Goal: Task Accomplishment & Management: Use online tool/utility

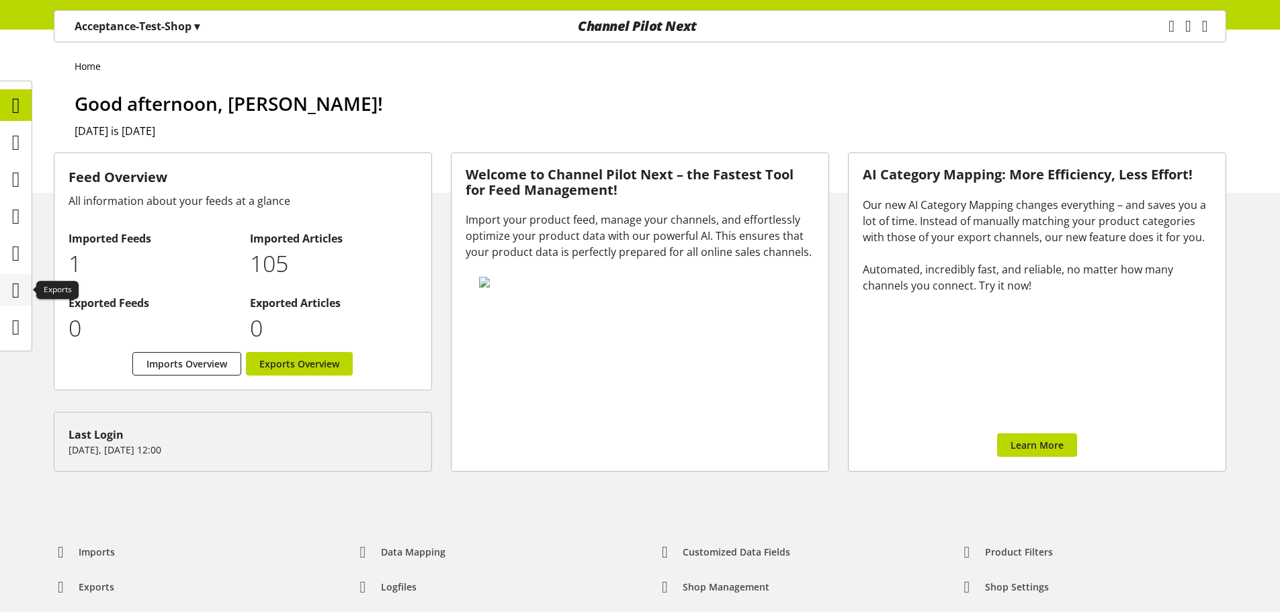
click at [13, 292] on icon at bounding box center [16, 290] width 8 height 27
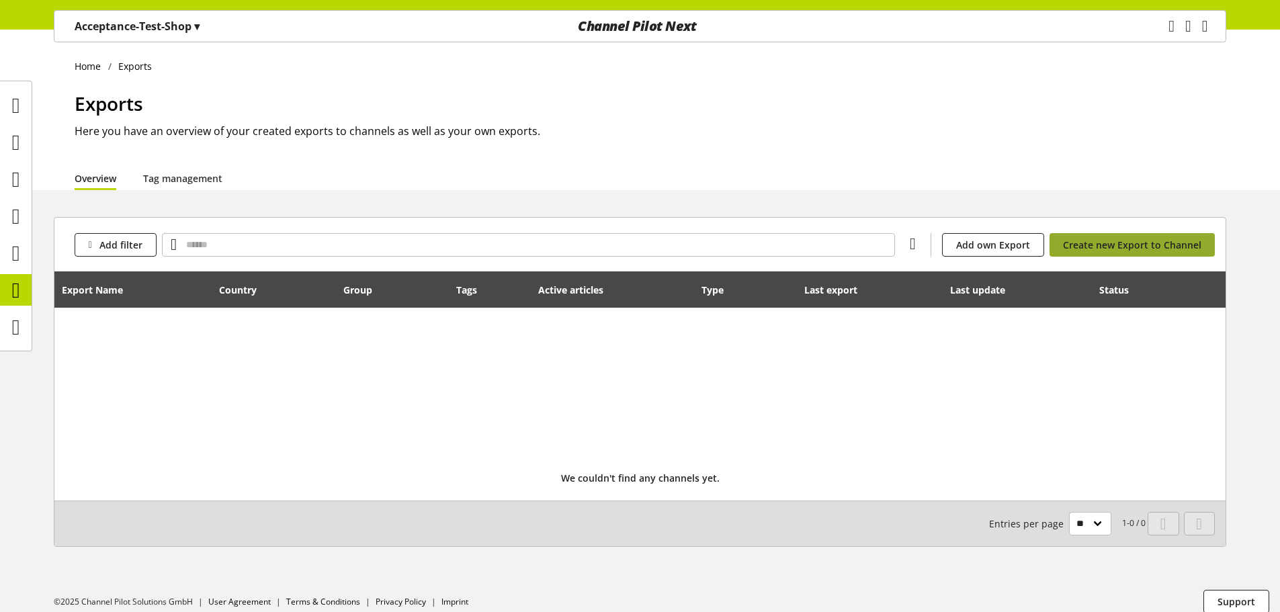
click at [1093, 240] on span "Create new Export to Channel" at bounding box center [1132, 245] width 138 height 14
select select "**"
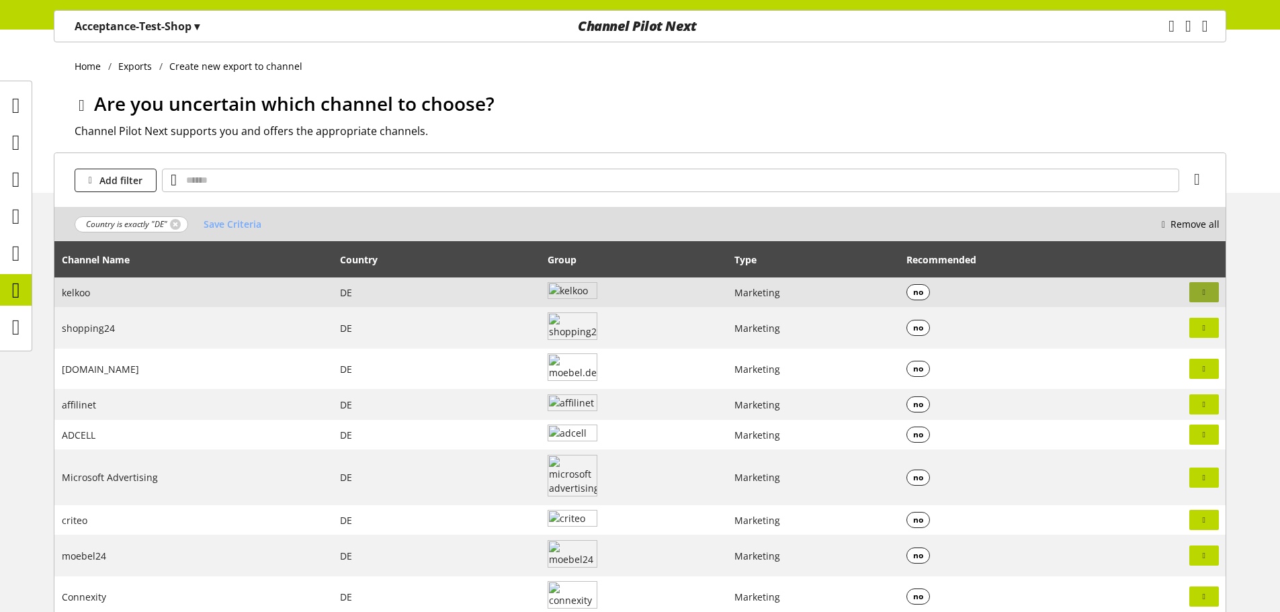
click at [1198, 291] on span "button" at bounding box center [1204, 292] width 12 height 12
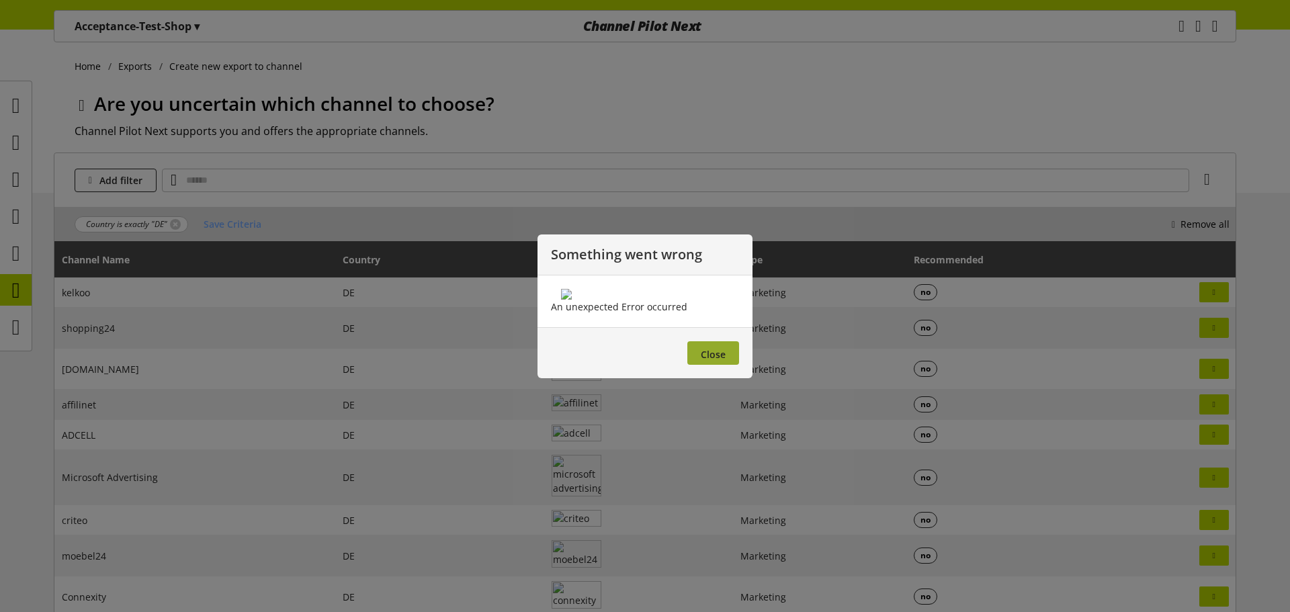
click at [703, 361] on span "Close" at bounding box center [713, 354] width 25 height 13
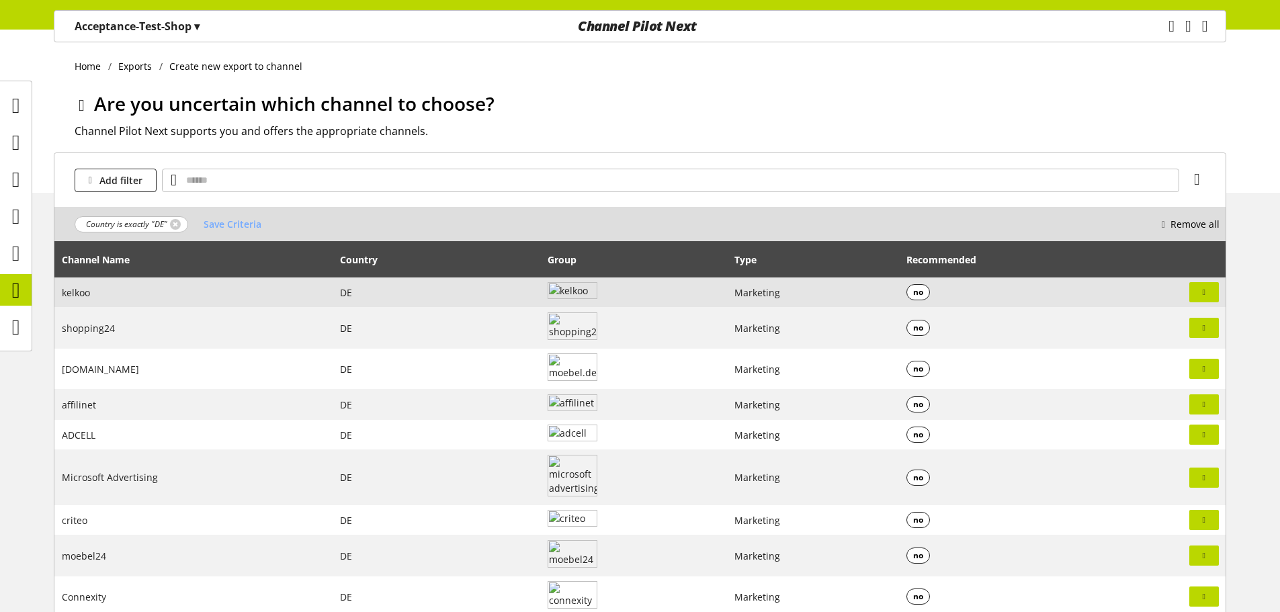
click at [924, 292] on span "no" at bounding box center [918, 292] width 24 height 16
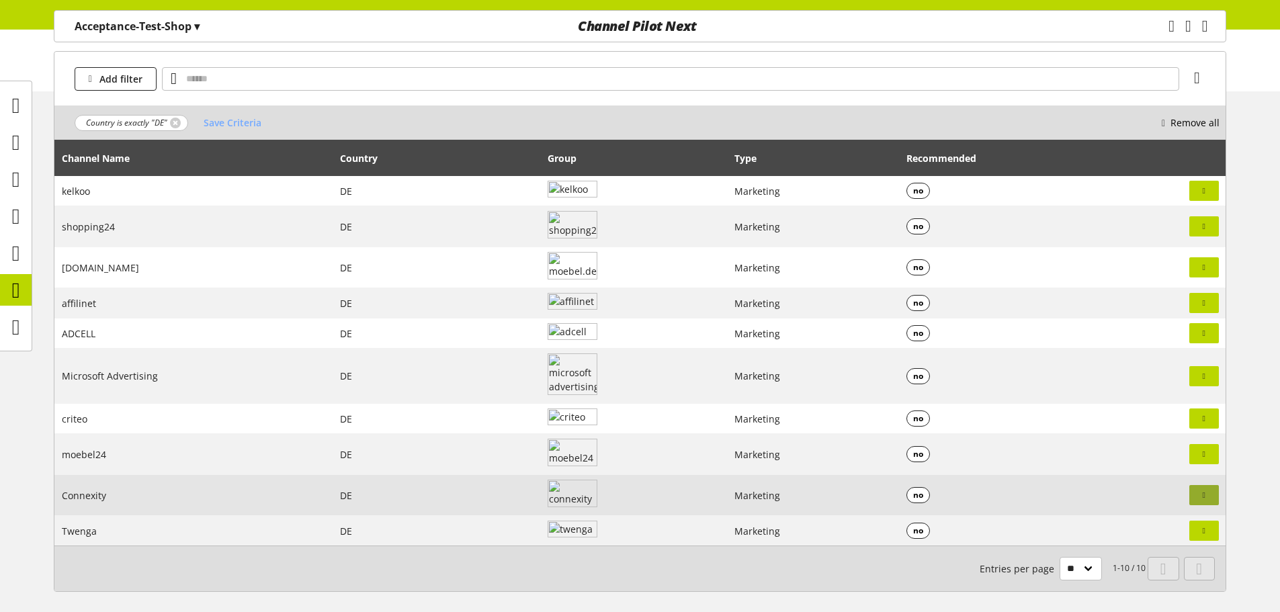
scroll to position [106, 0]
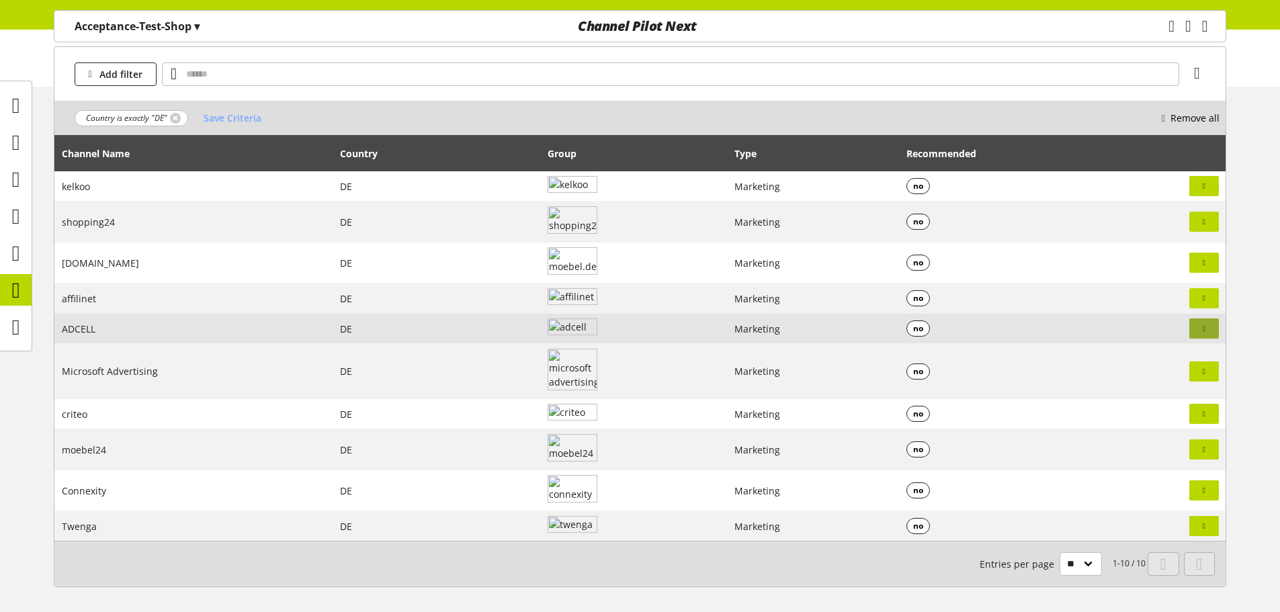
click at [1200, 320] on button "button" at bounding box center [1204, 328] width 30 height 20
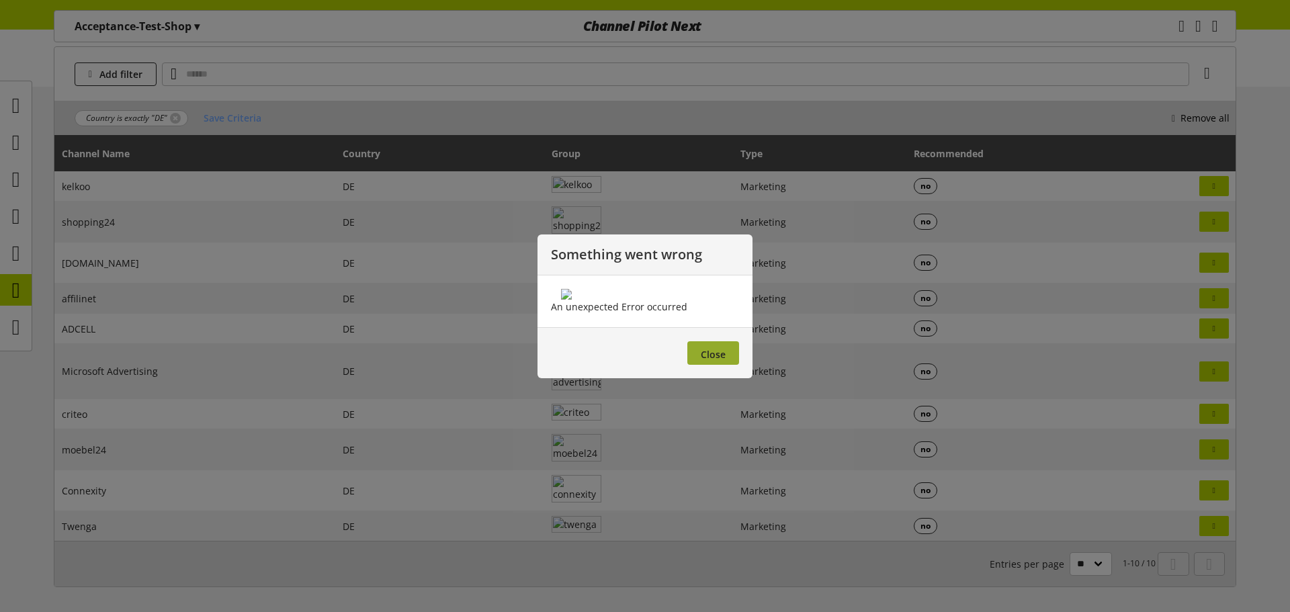
click at [721, 361] on span "Close" at bounding box center [713, 354] width 25 height 13
